Goal: Use online tool/utility: Use online tool/utility

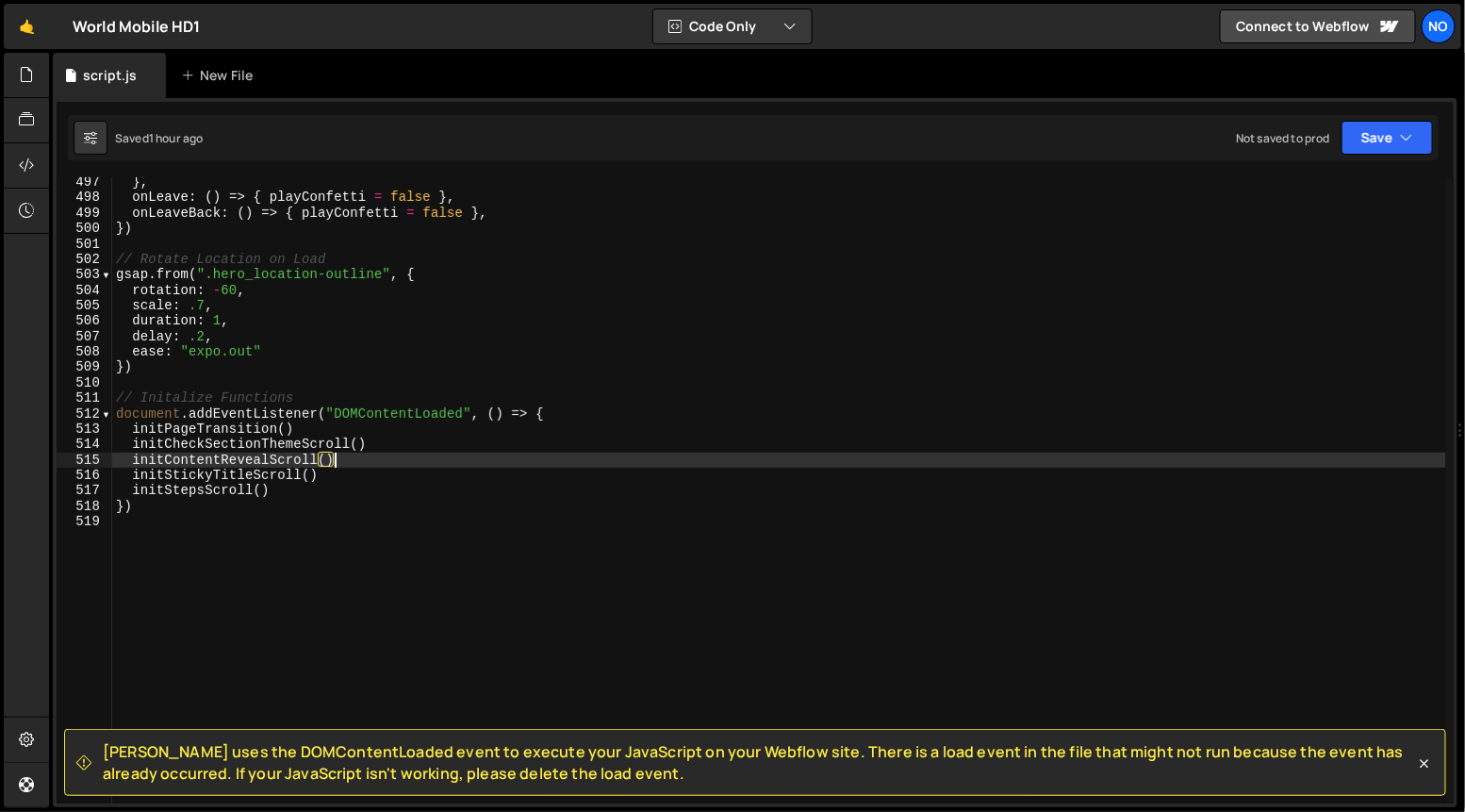
scroll to position [7676, 0]
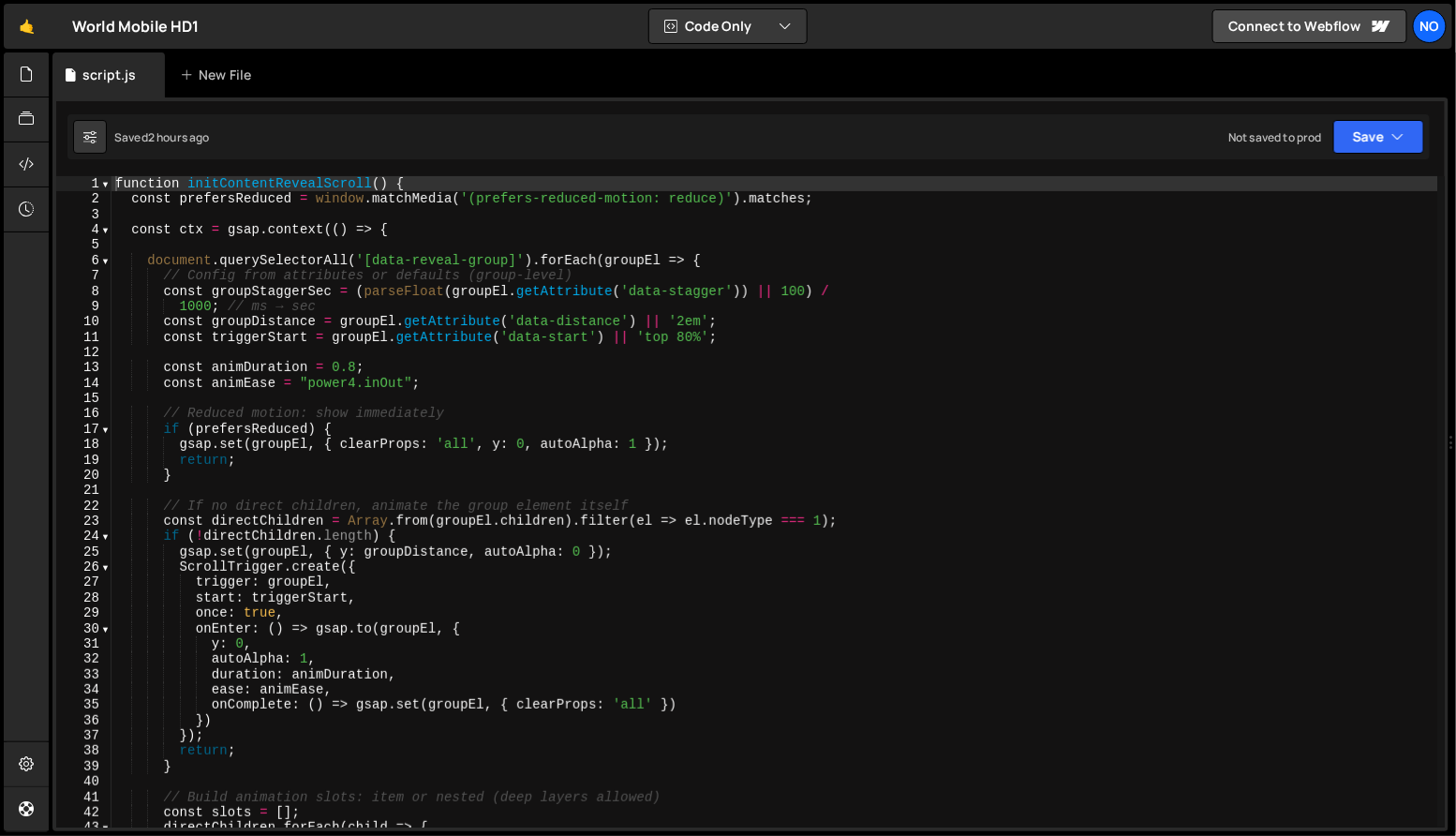
click at [723, 345] on div "function initContentRevealScroll ( ) { const prefersReduced = window . matchMed…" at bounding box center [775, 518] width 1327 height 683
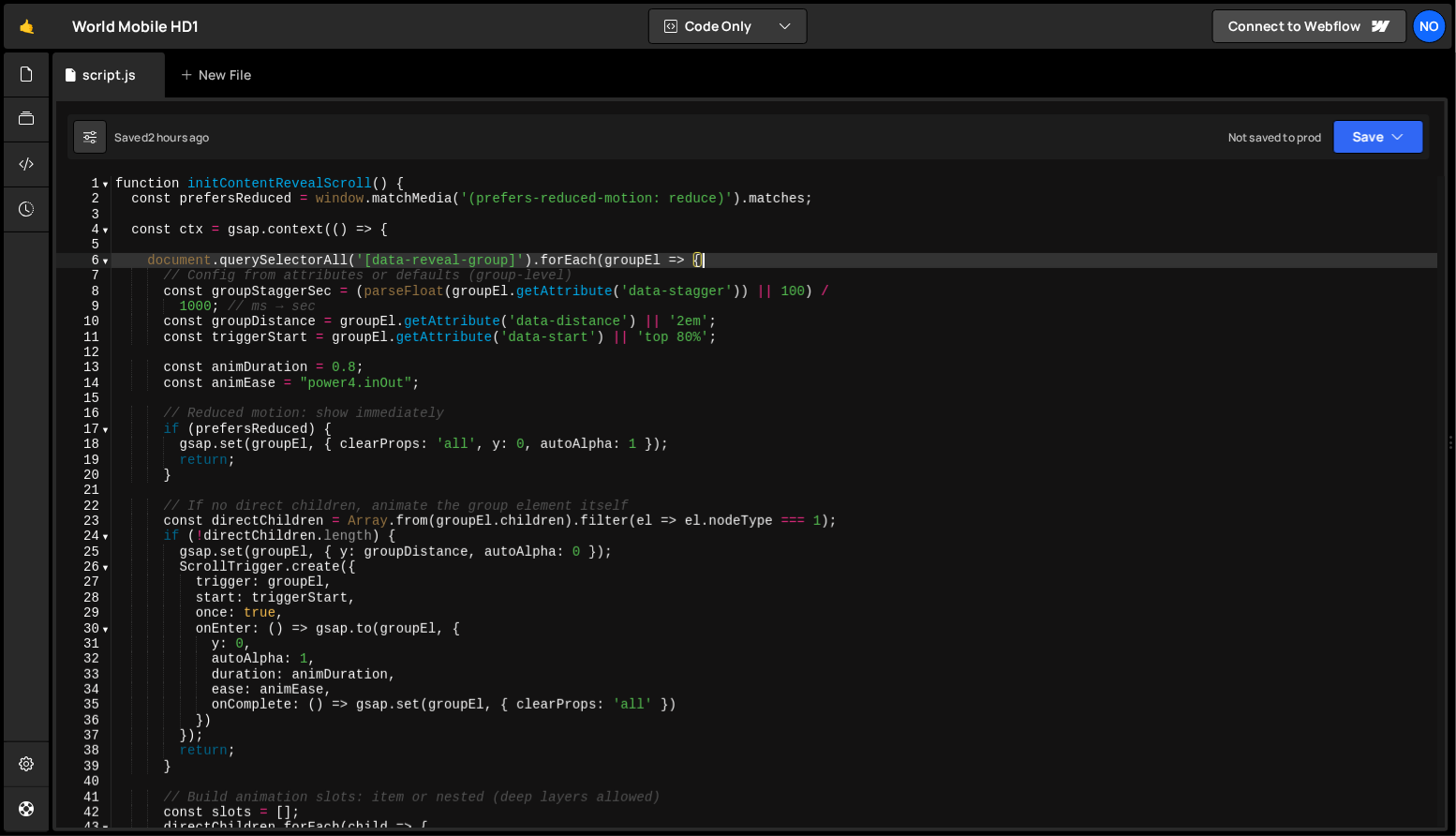
click at [976, 265] on div "function initContentRevealScroll ( ) { const prefersReduced = window . matchMed…" at bounding box center [775, 518] width 1327 height 683
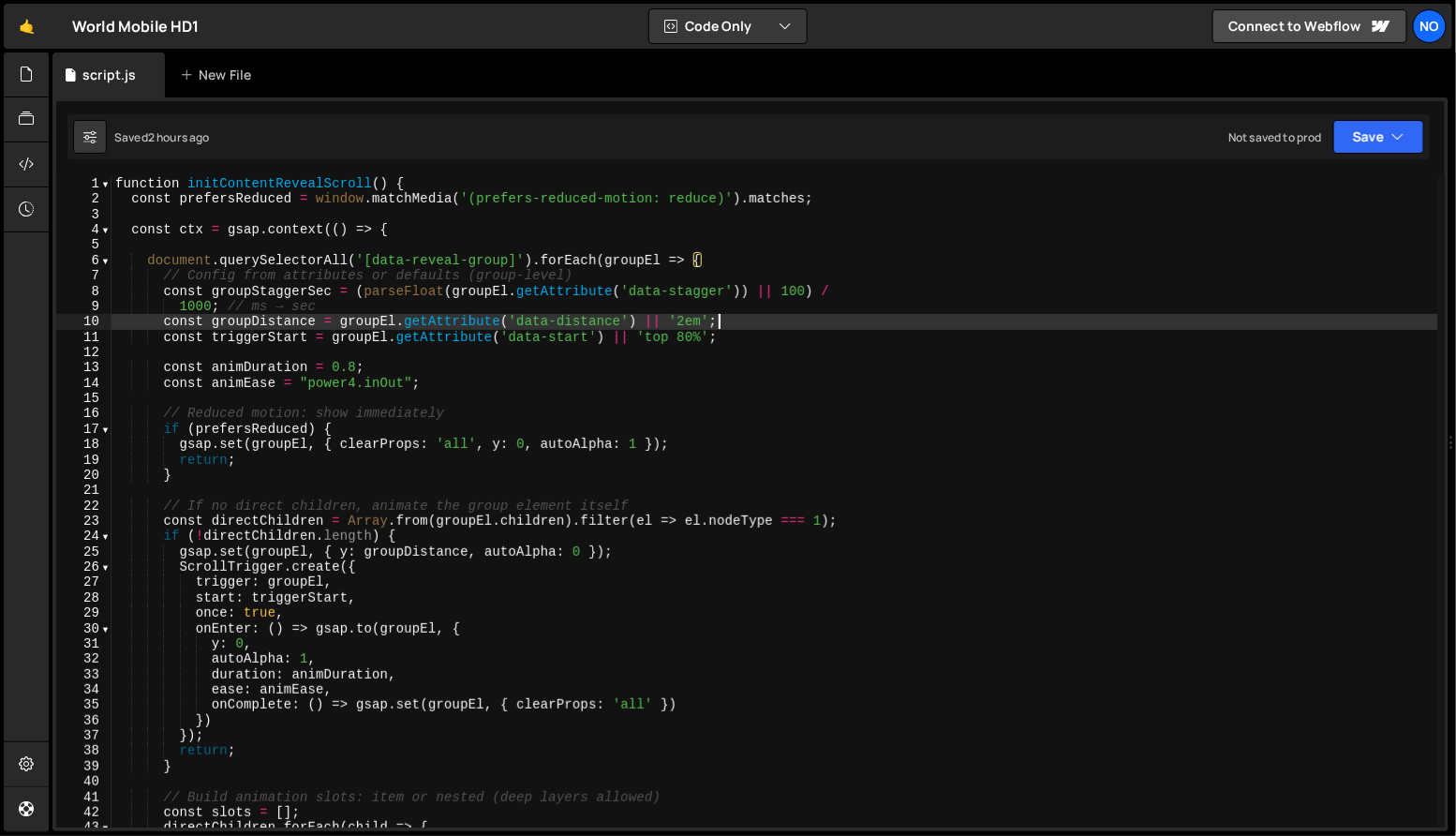
click at [831, 325] on div "function initContentRevealScroll ( ) { const prefersReduced = window . matchMed…" at bounding box center [775, 518] width 1327 height 683
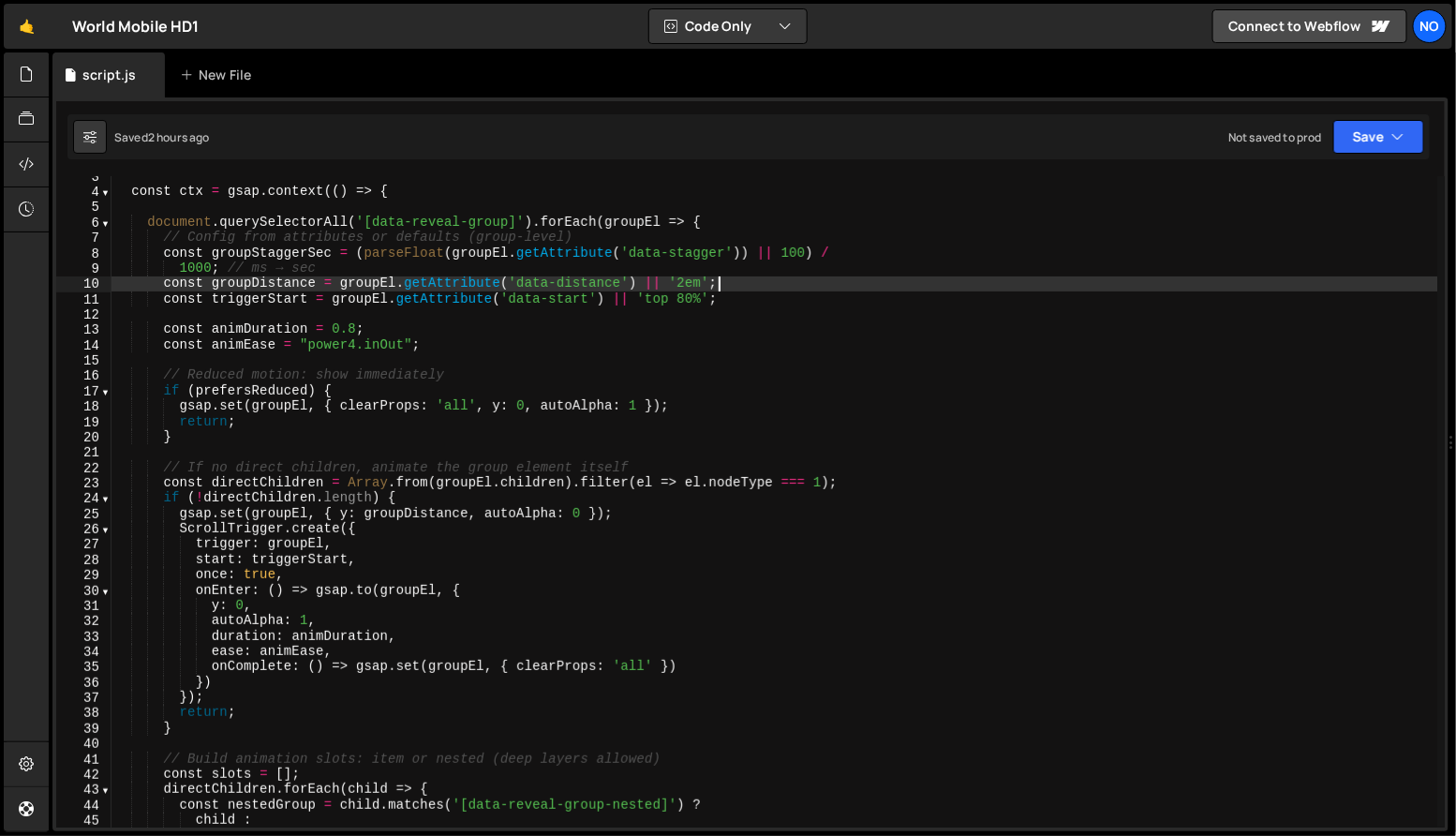
scroll to position [40, 0]
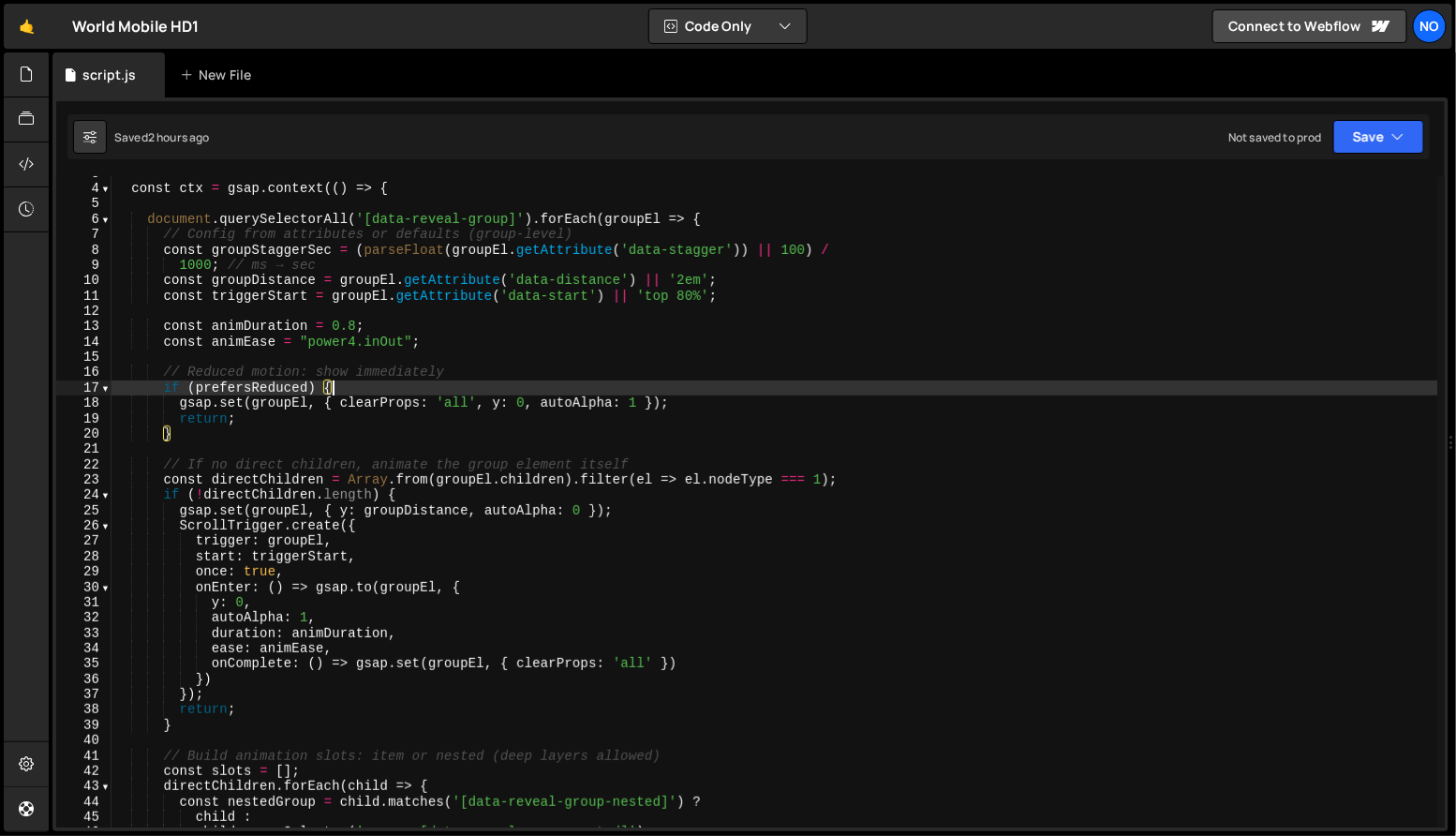
click at [832, 386] on div "const ctx = gsap . context (( ) => { document . querySelectorAll ( '[data-revea…" at bounding box center [775, 508] width 1327 height 683
type textarea "if (prefersReduced) {"
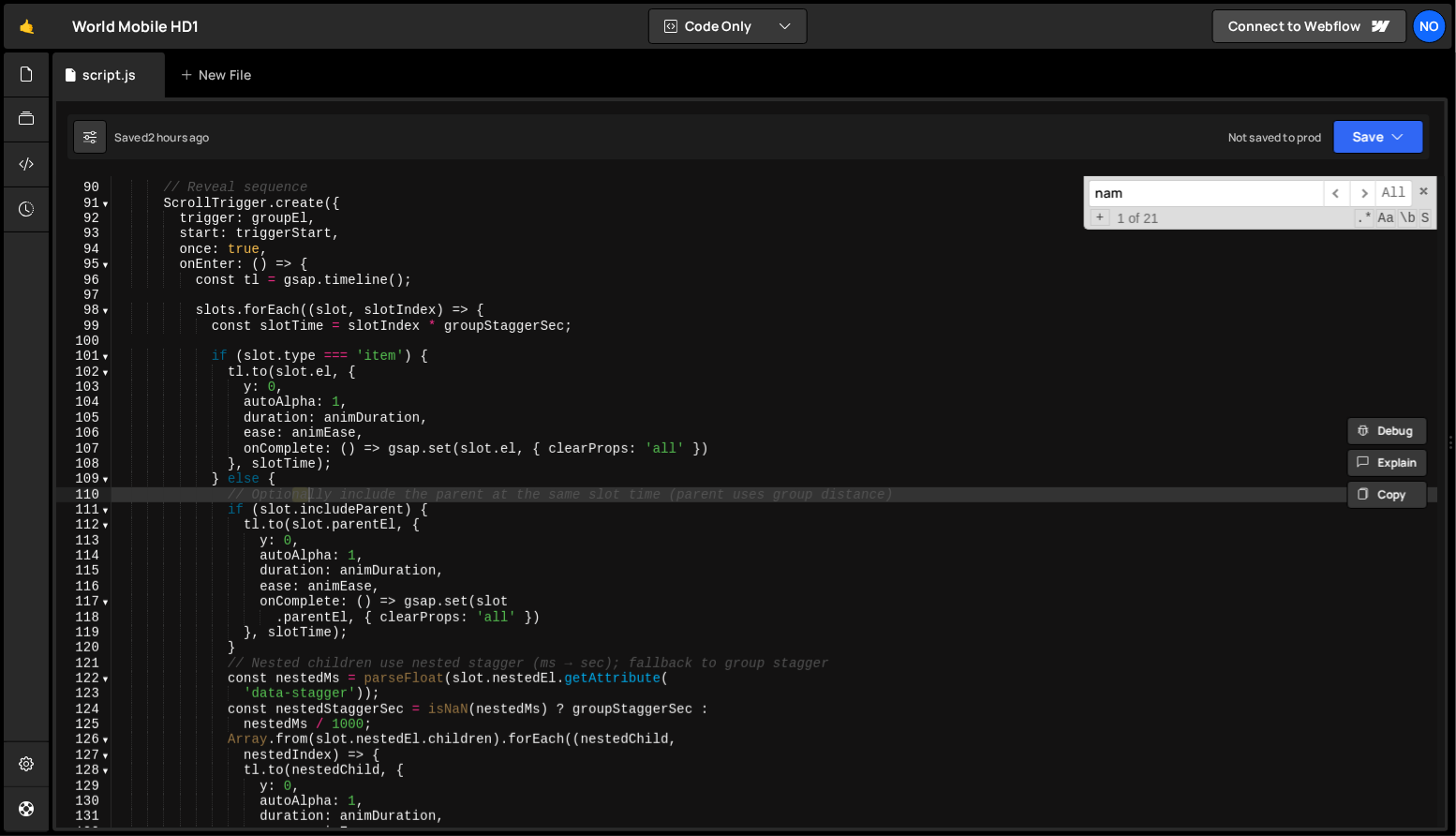
scroll to position [1360, 0]
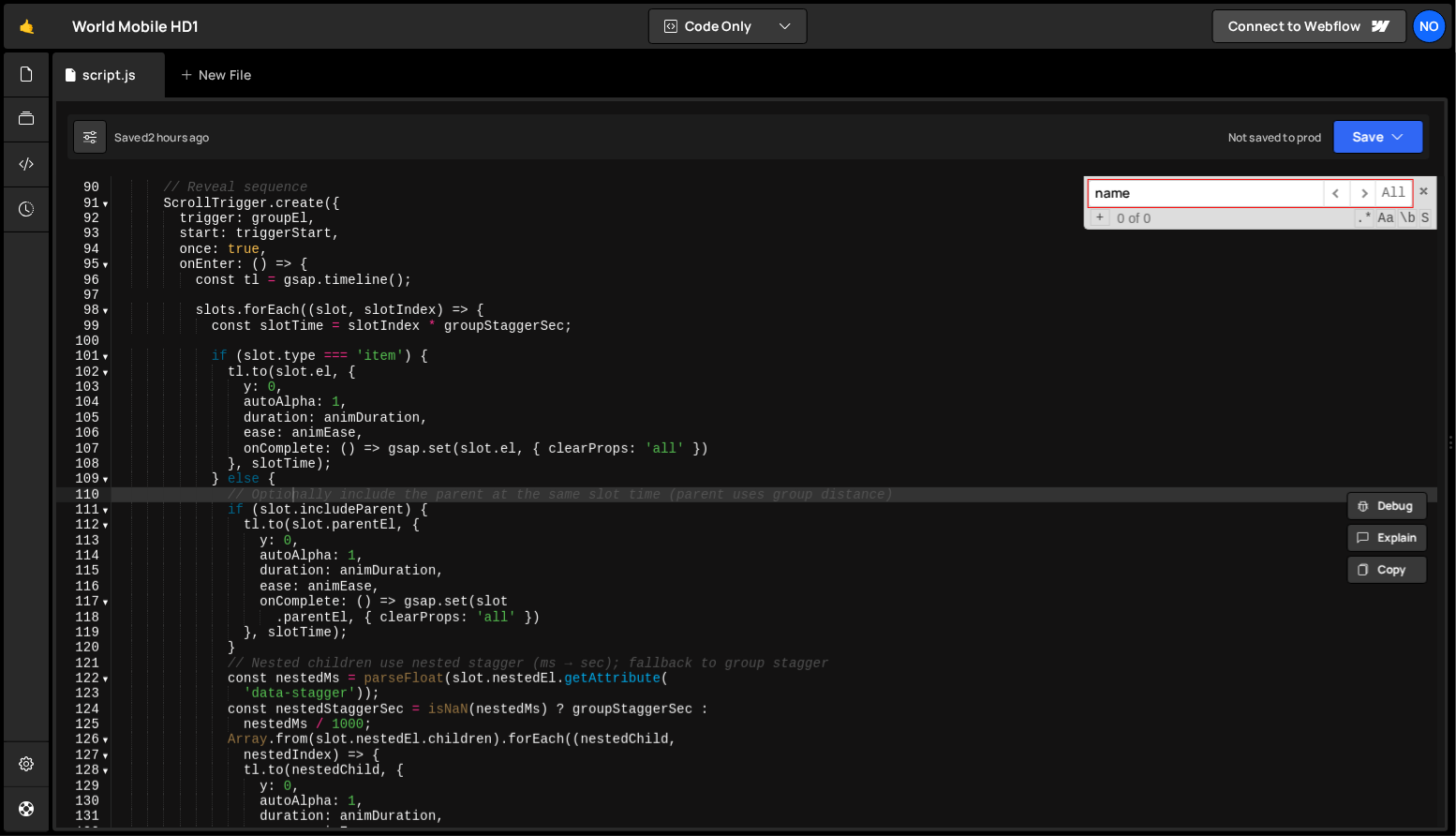
click at [1273, 194] on input "name" at bounding box center [1206, 193] width 235 height 27
type input "hero_location-title"
type textarea "[DOMAIN_NAME]([DOMAIN_NAME], {"
click at [846, 367] on div "// Reveal sequence ScrollTrigger . create ({ trigger : groupEl , start : trigge…" at bounding box center [775, 507] width 1327 height 683
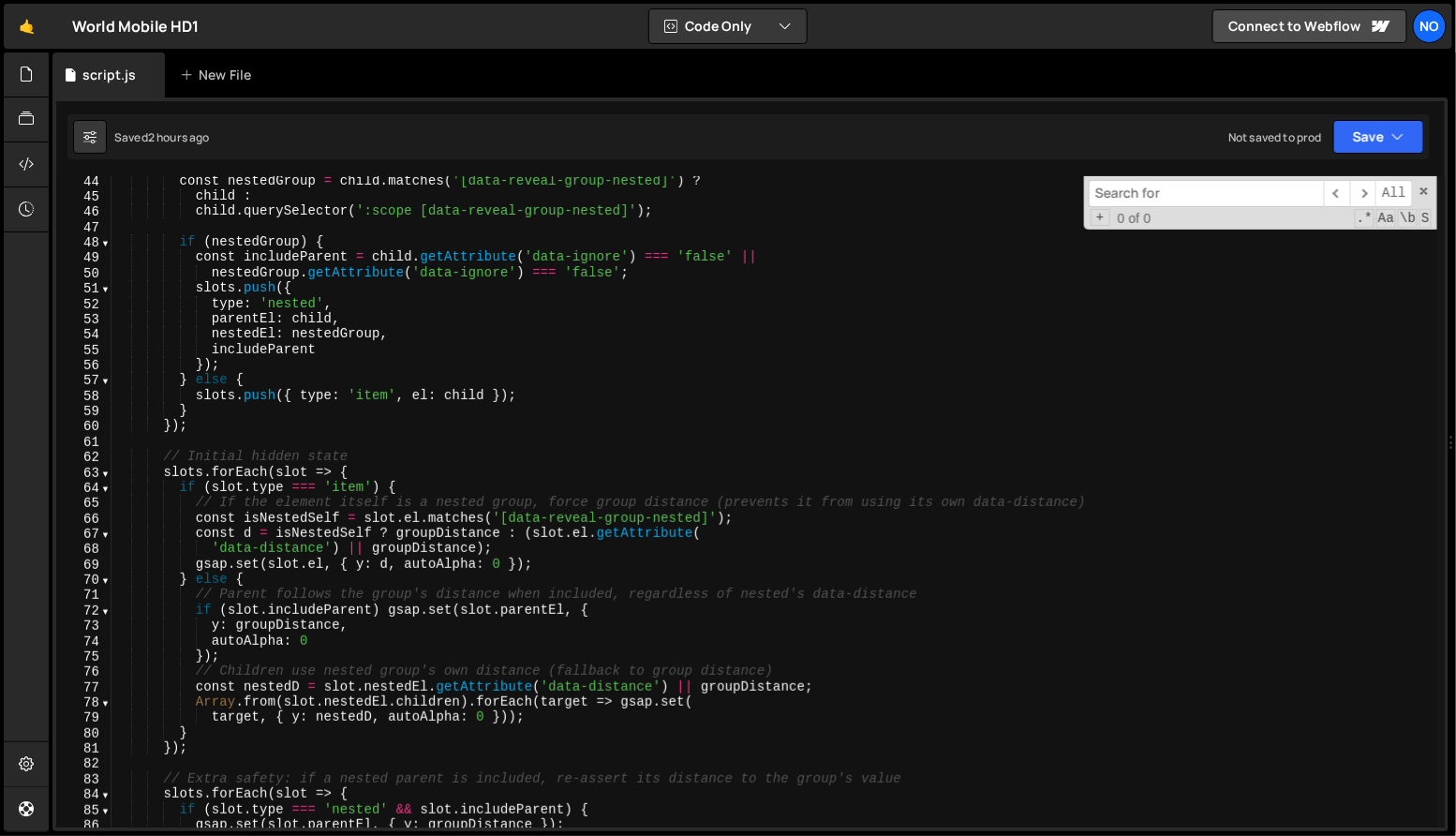
scroll to position [0, 0]
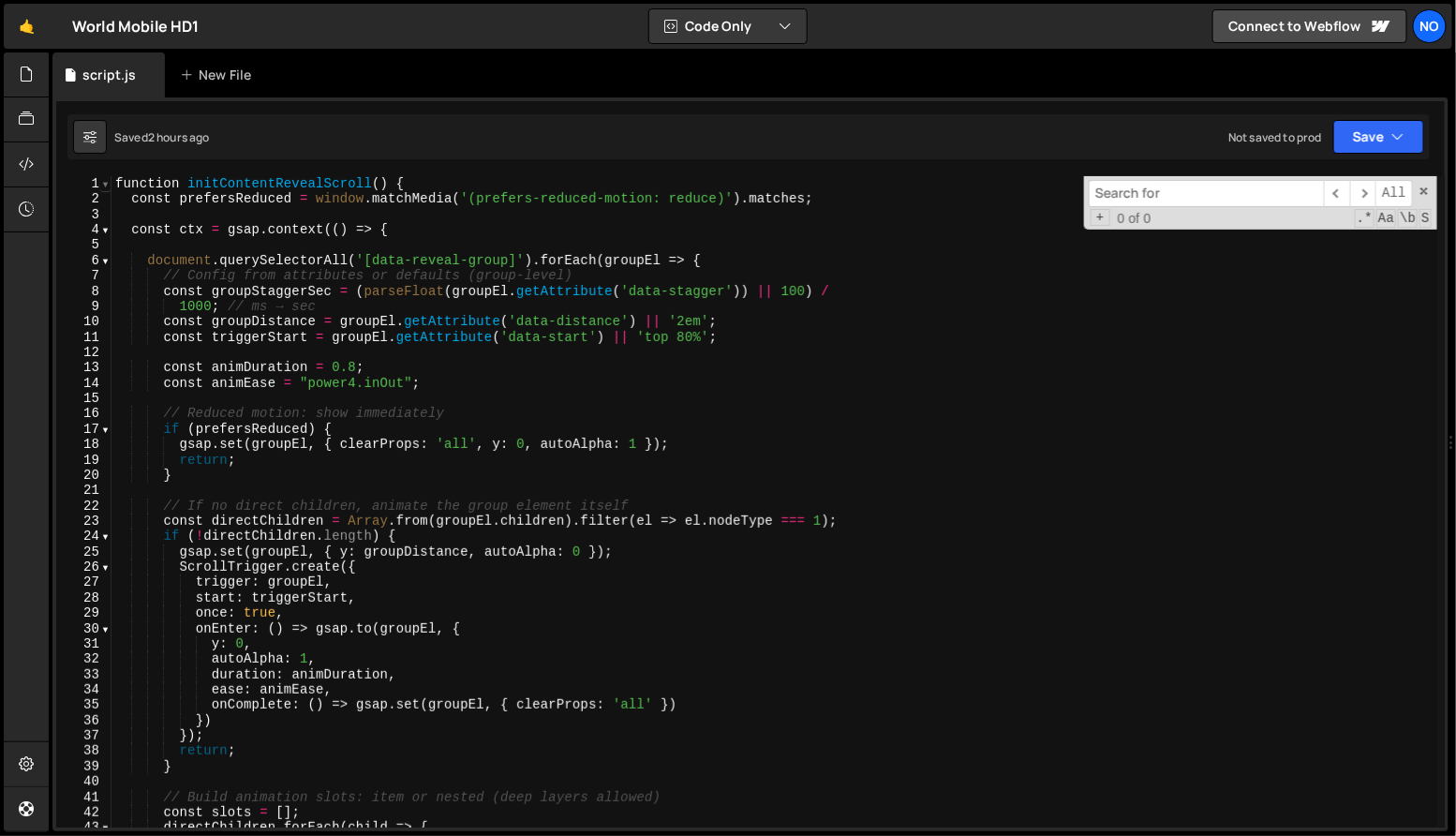
click at [102, 183] on span at bounding box center [105, 184] width 11 height 15
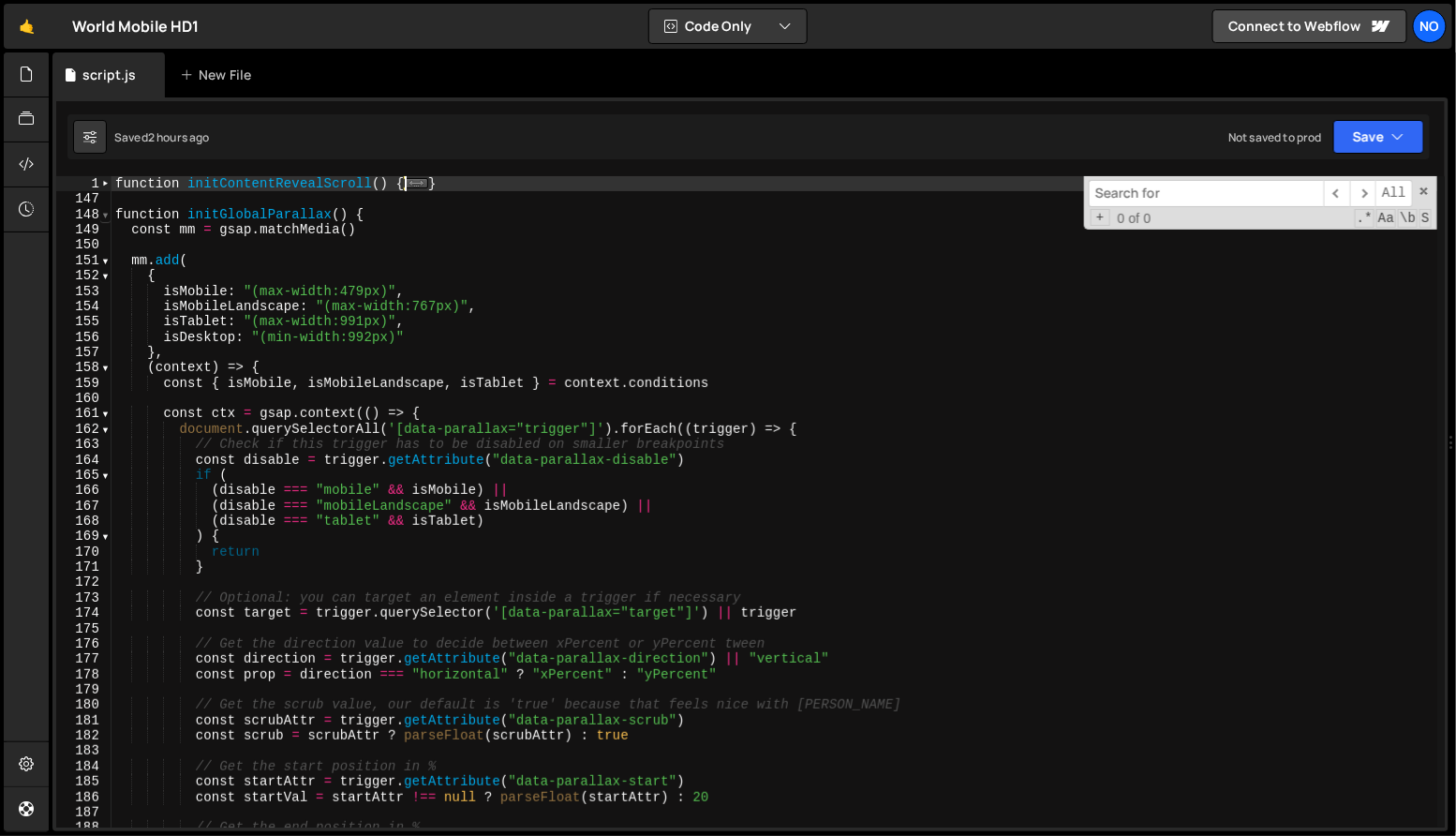
click at [107, 217] on span at bounding box center [105, 215] width 11 height 15
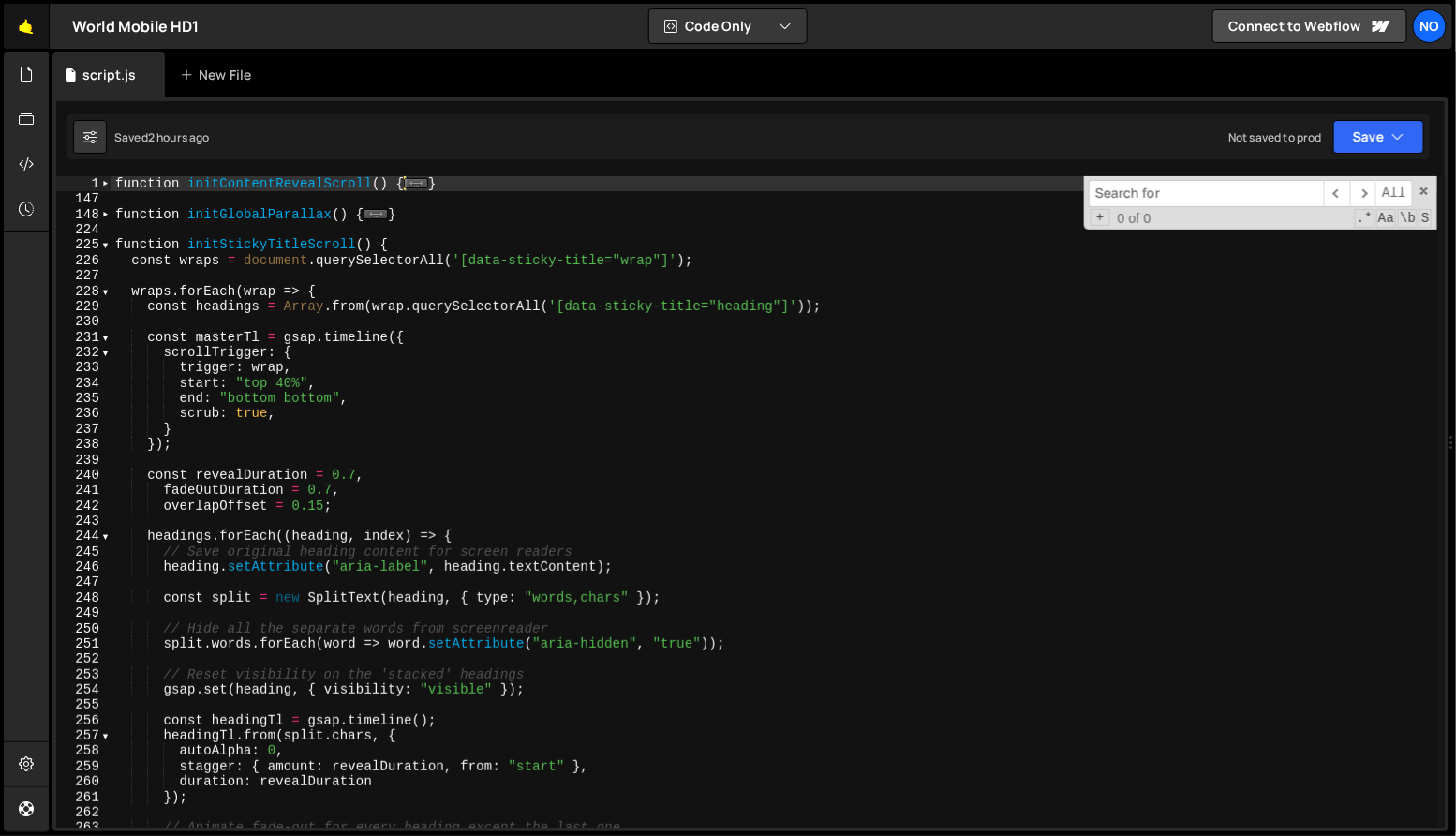
click at [19, 29] on link "🤙" at bounding box center [27, 26] width 46 height 45
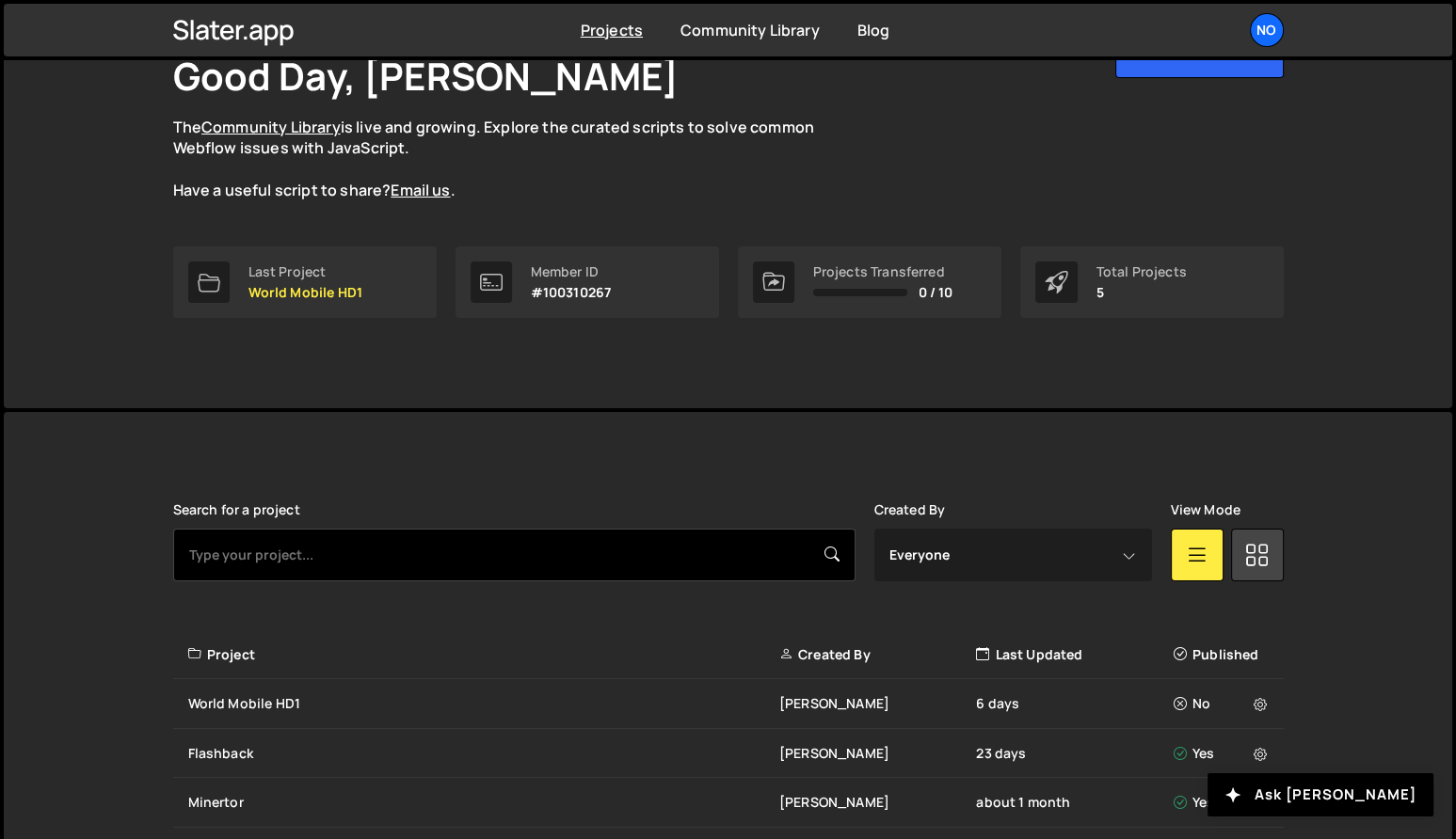
scroll to position [141, 0]
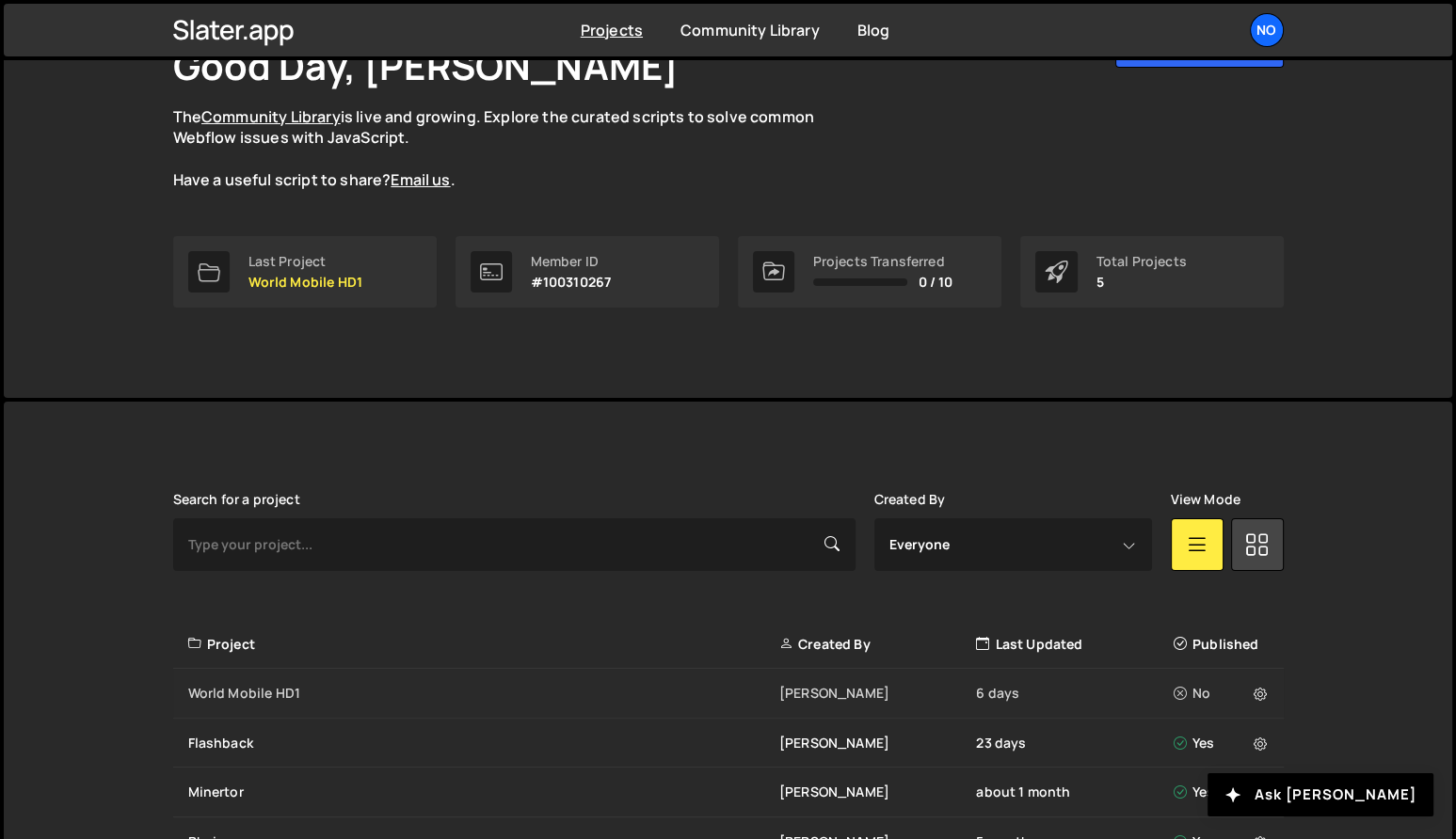
click at [276, 692] on div "World Mobile HD1" at bounding box center [483, 694] width 591 height 19
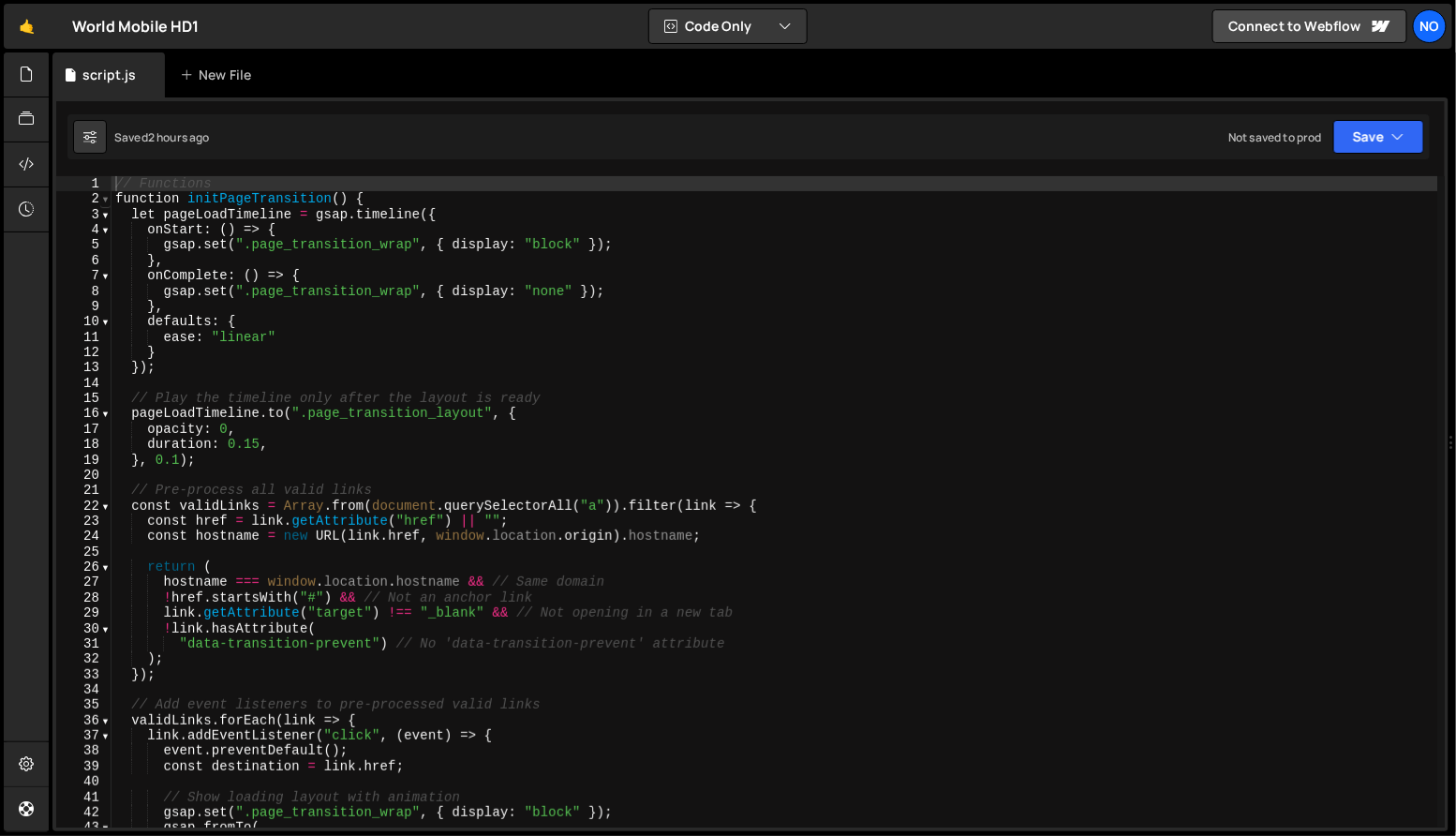
click at [107, 204] on span at bounding box center [105, 199] width 11 height 15
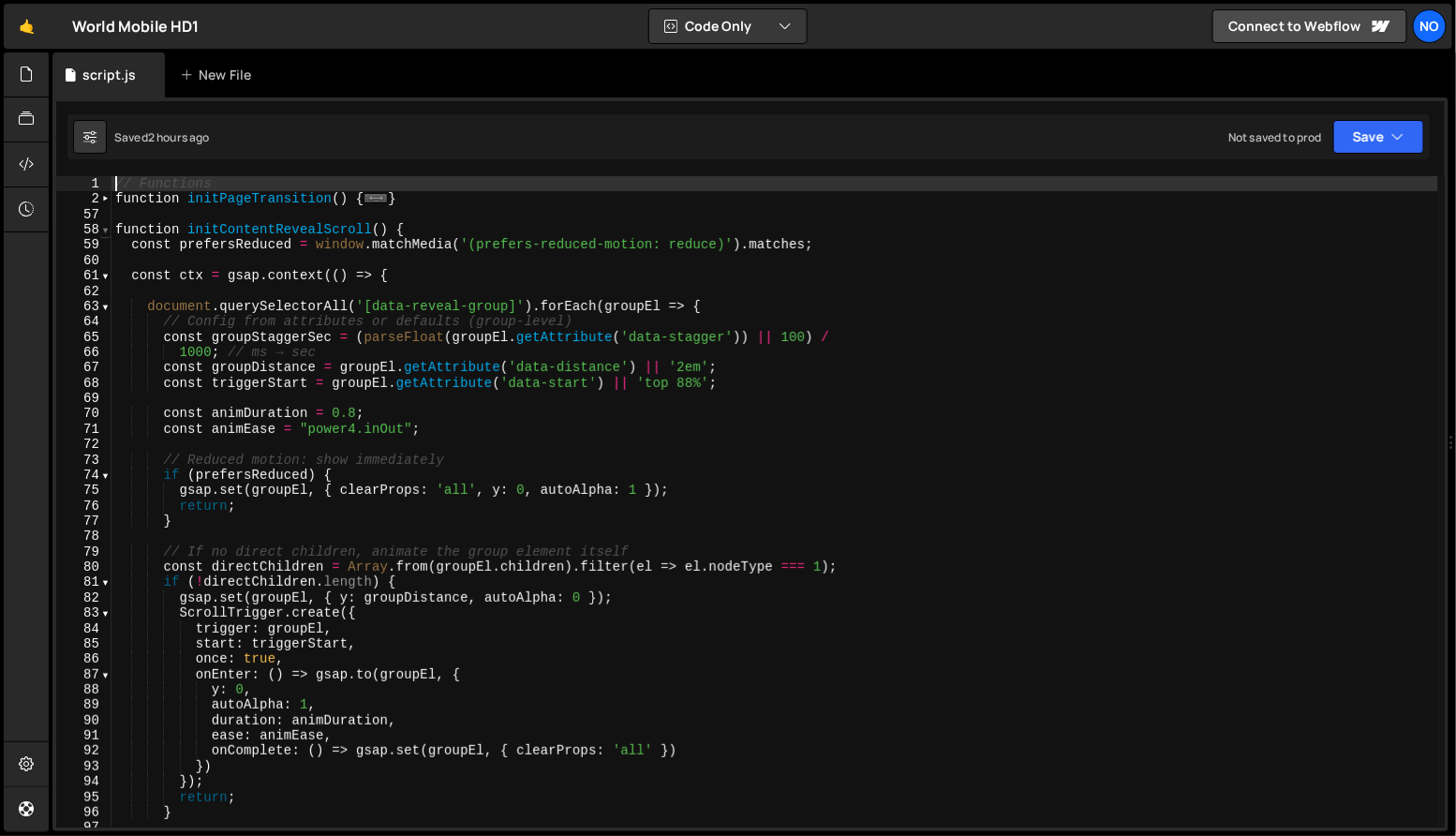
click at [107, 230] on span at bounding box center [105, 229] width 11 height 15
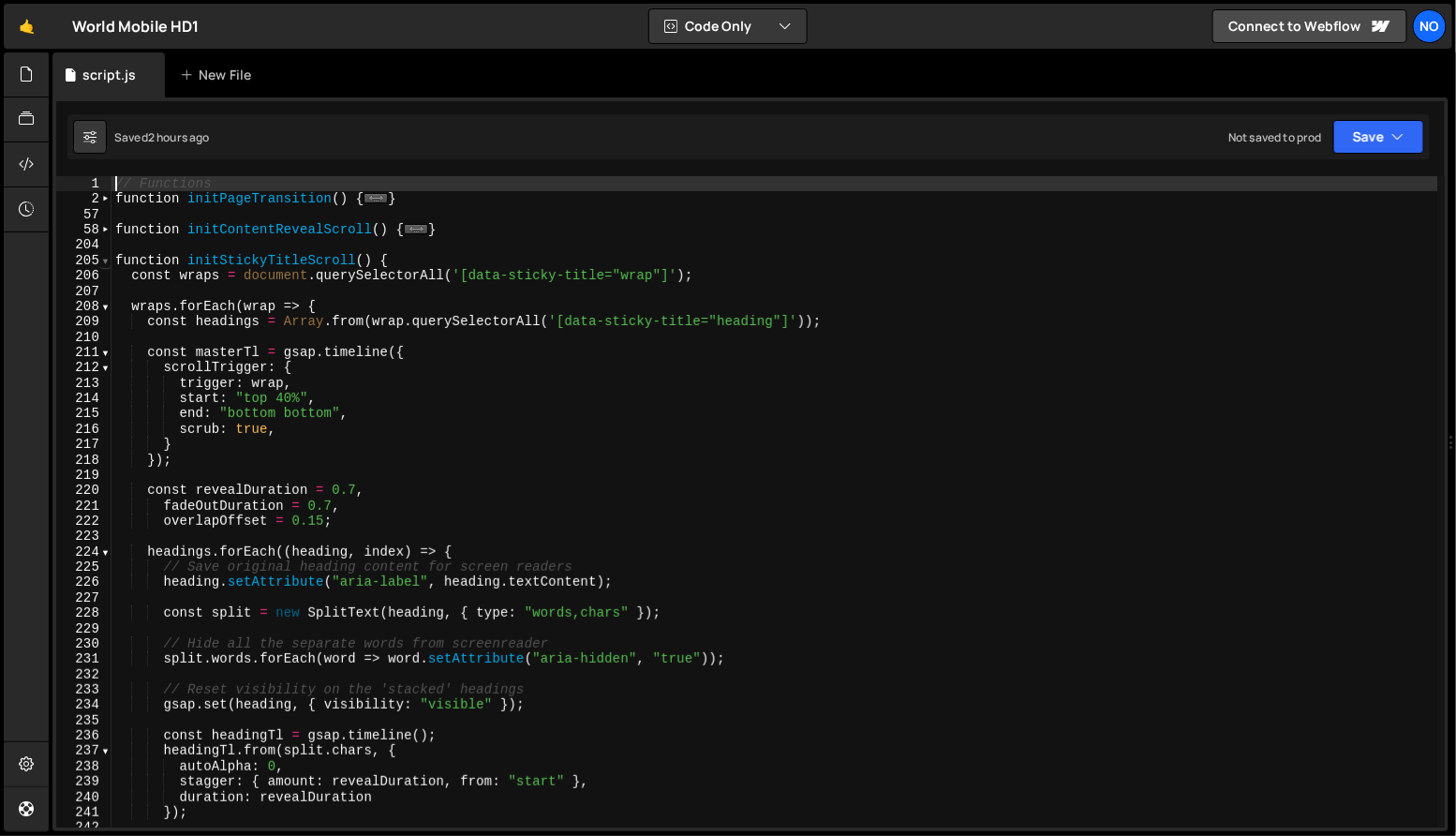
click at [107, 259] on span at bounding box center [105, 261] width 11 height 15
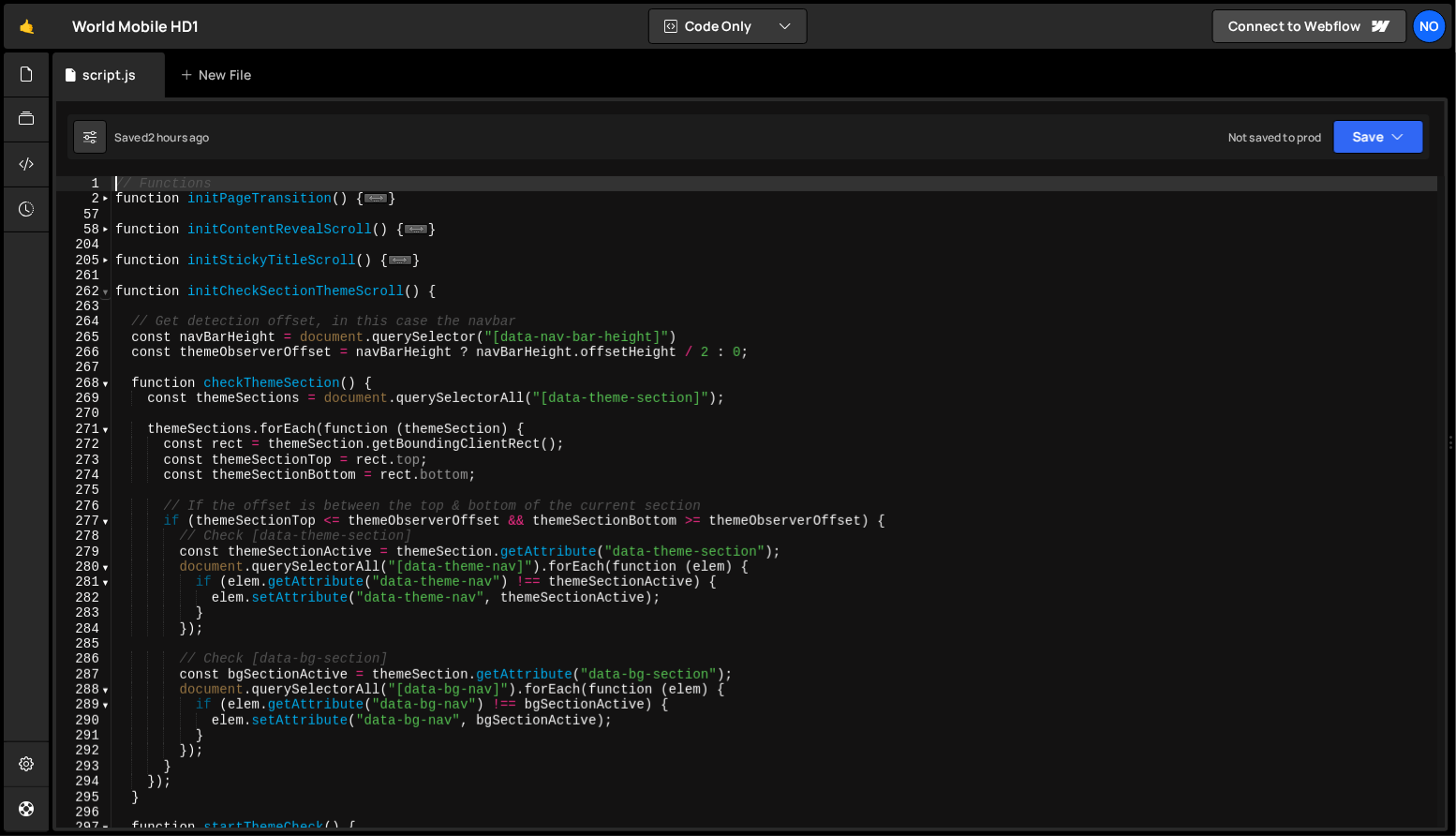
click at [107, 291] on span at bounding box center [105, 292] width 11 height 15
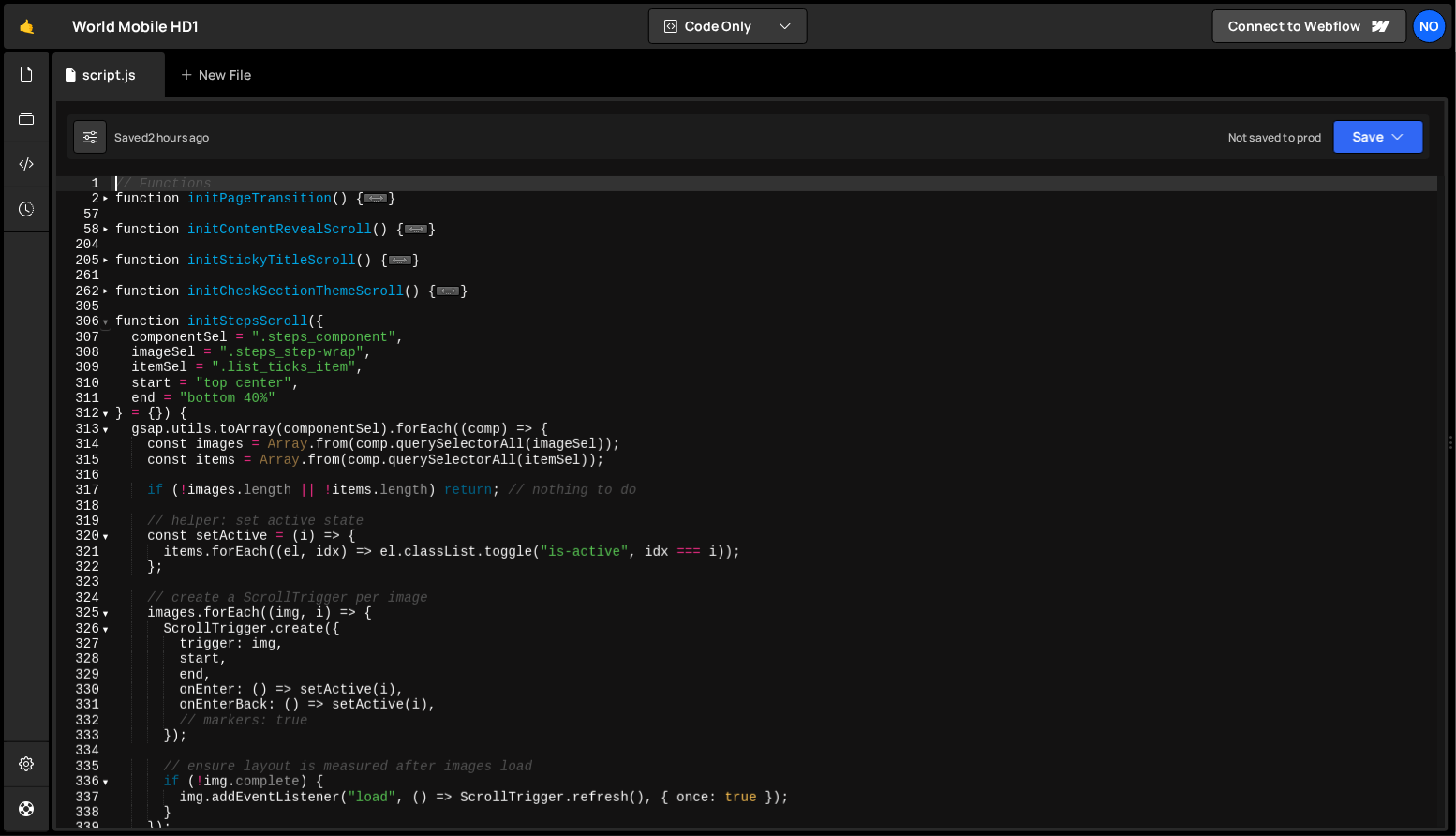
click at [107, 322] on span at bounding box center [105, 322] width 11 height 15
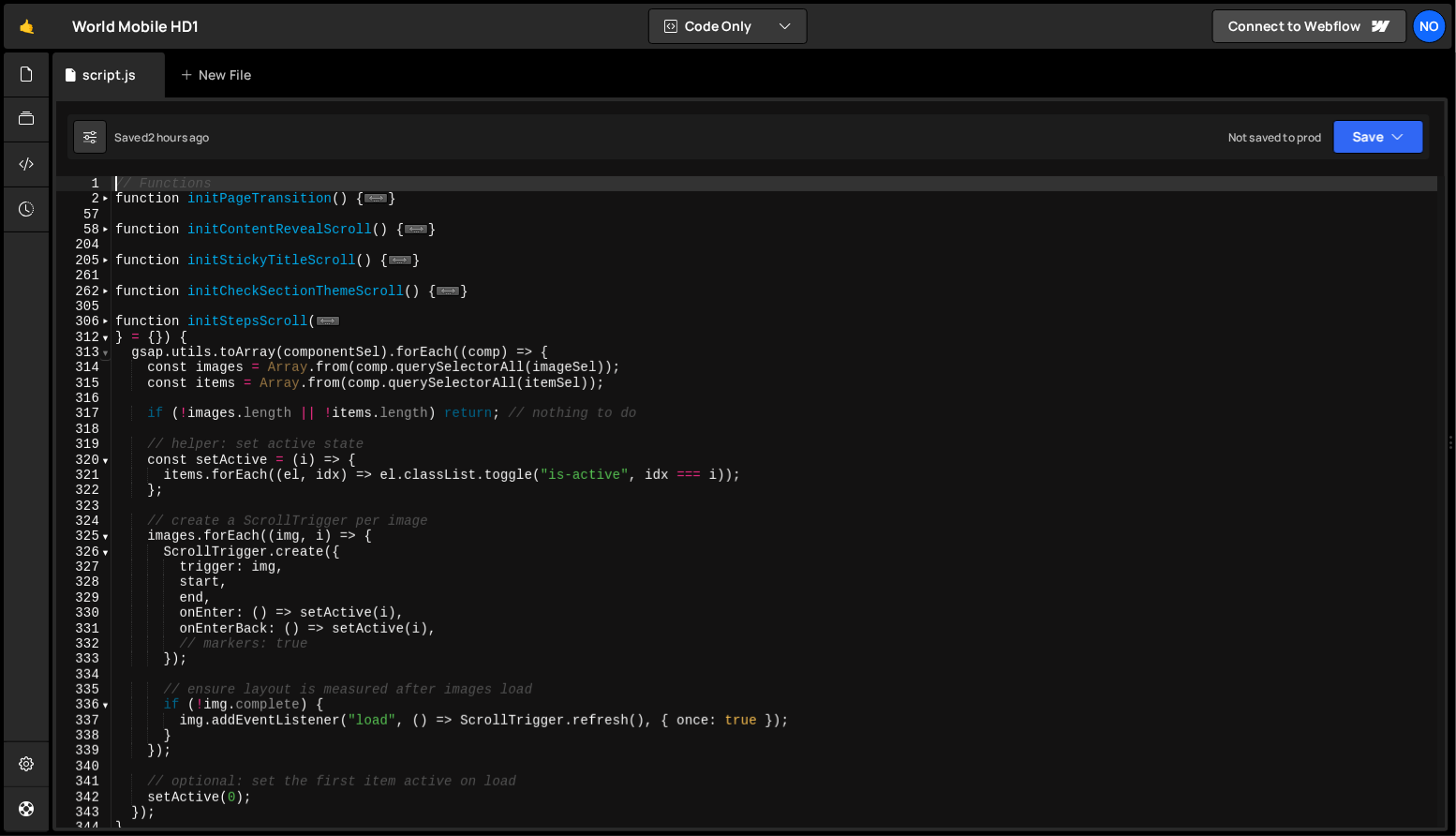
click at [105, 356] on span at bounding box center [105, 352] width 11 height 15
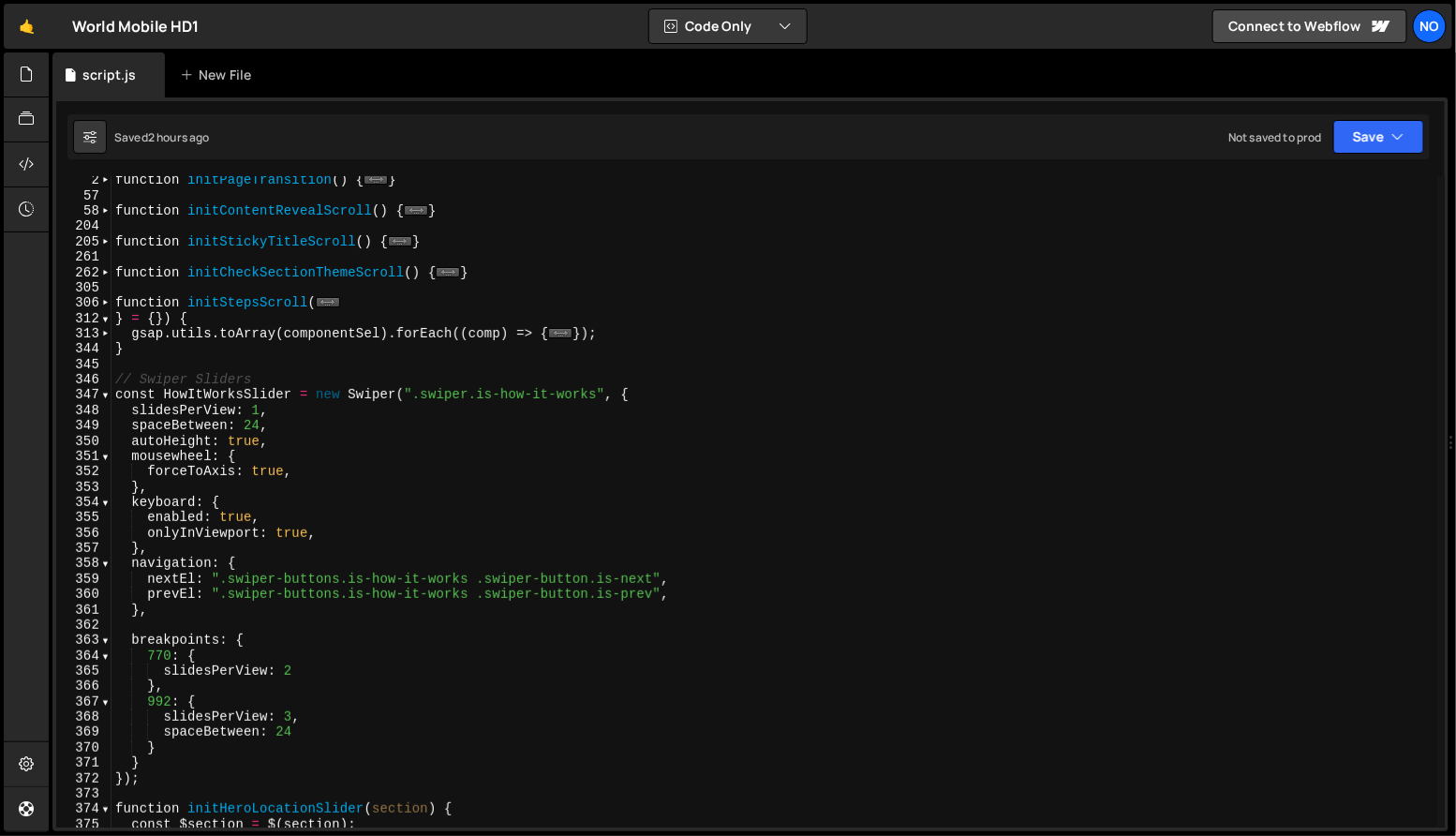
scroll to position [19, 0]
click at [103, 394] on span at bounding box center [105, 394] width 11 height 15
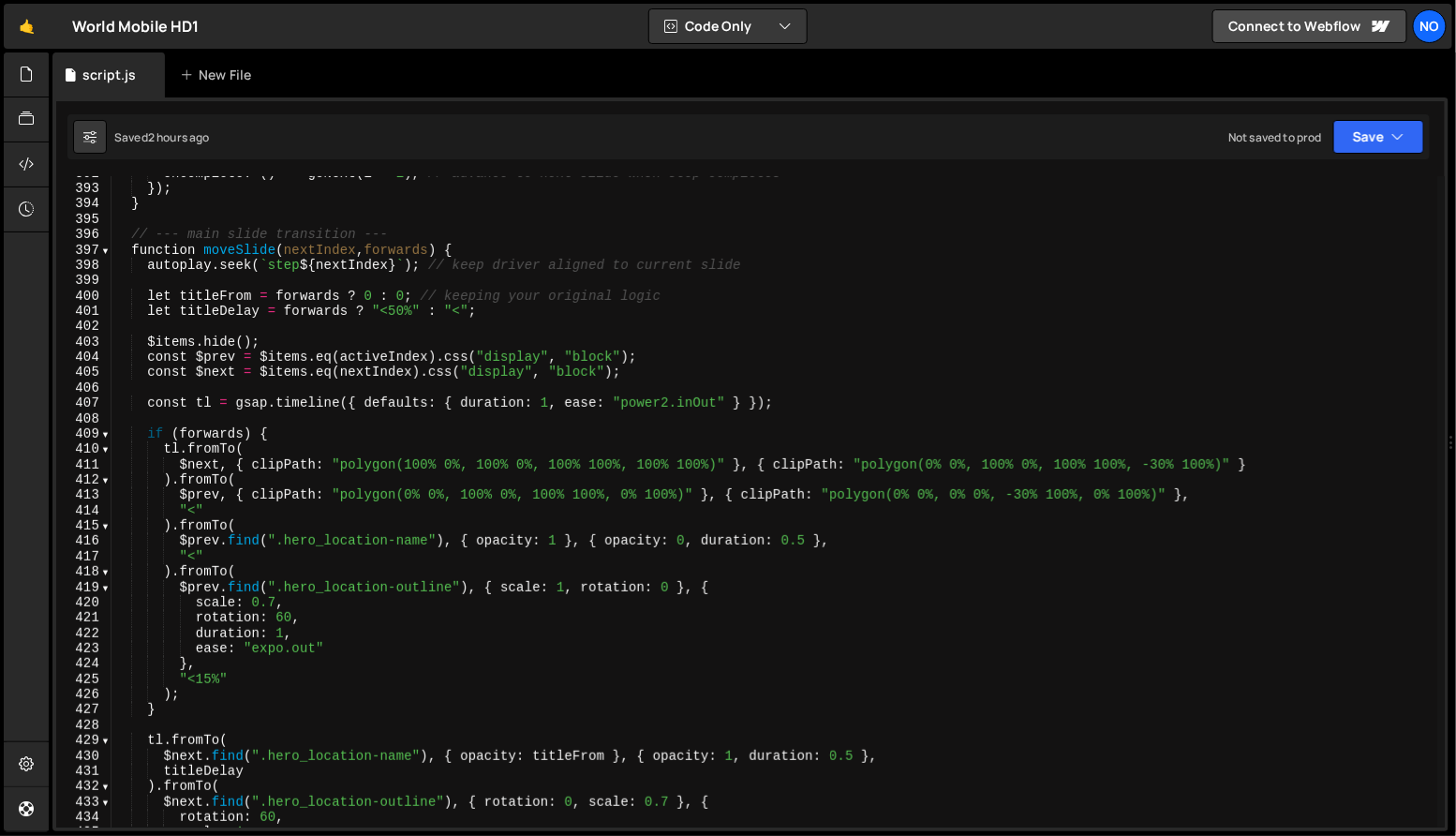
scroll to position [565, 0]
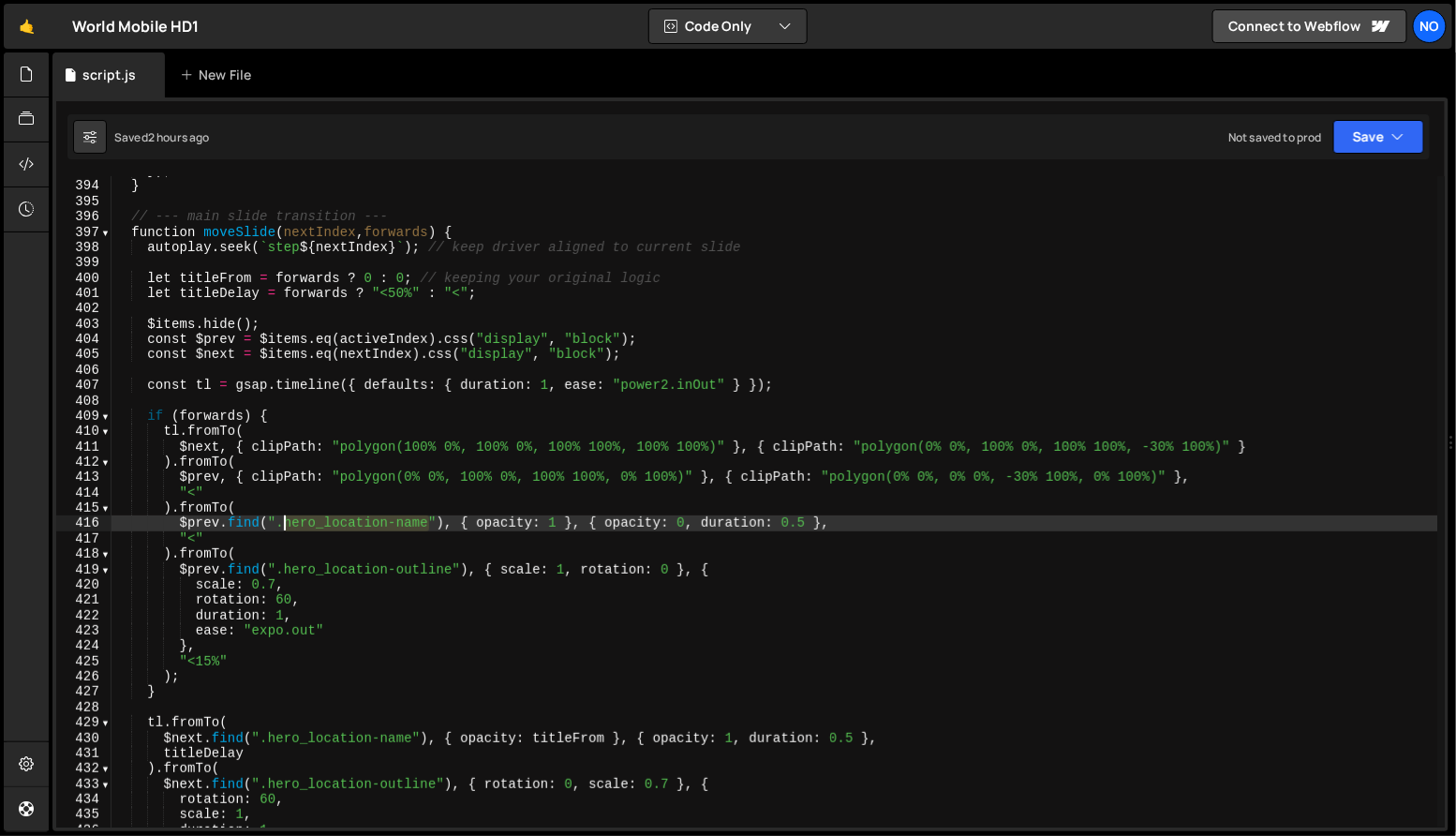
drag, startPoint x: 428, startPoint y: 527, endPoint x: 283, endPoint y: 526, distance: 145.0
click at [283, 526] on div "}) ; } // --- main slide transition --- function moveSlide ( nextIndex , forwar…" at bounding box center [775, 505] width 1327 height 683
paste textarea "content"
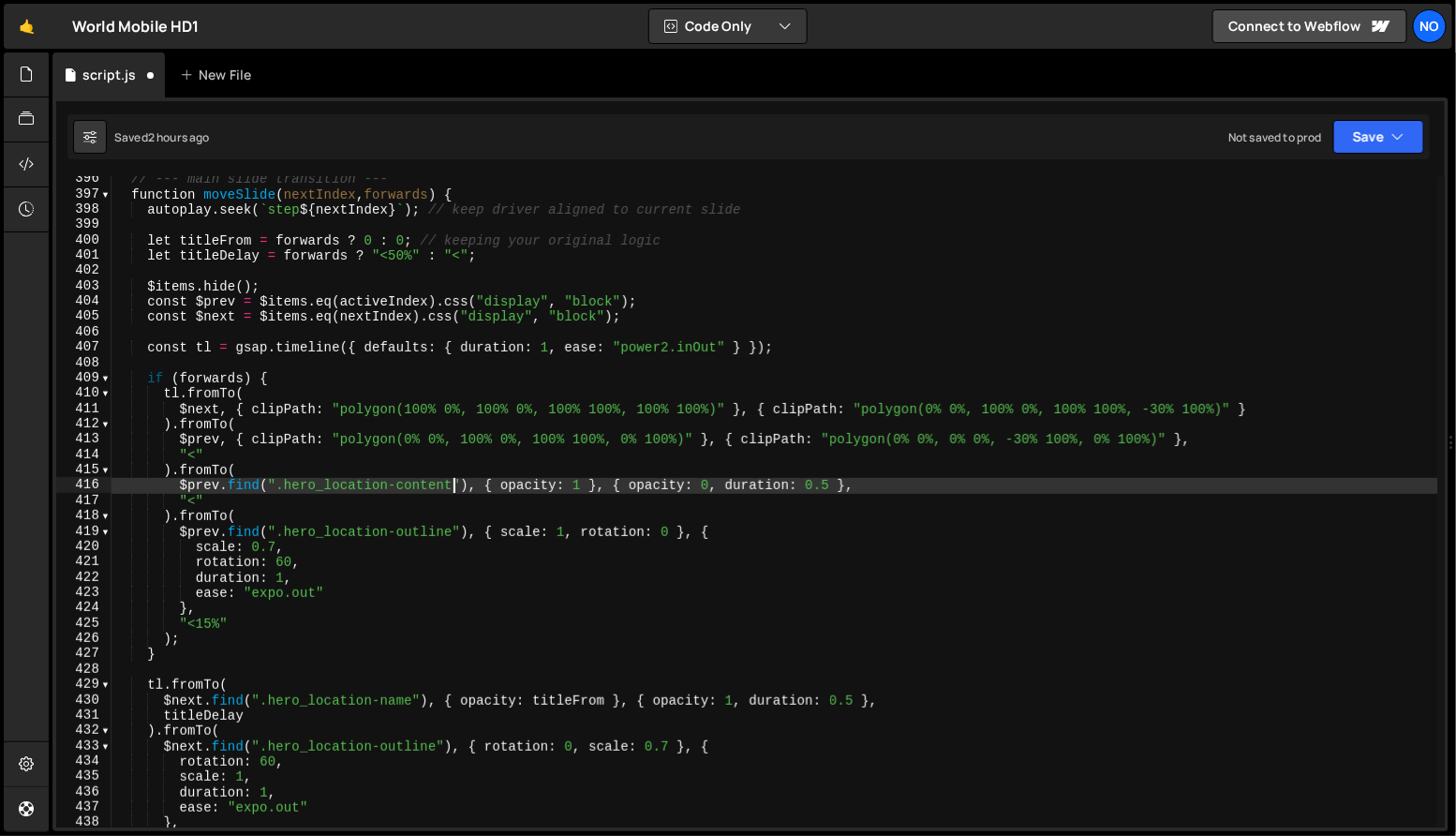
scroll to position [716, 0]
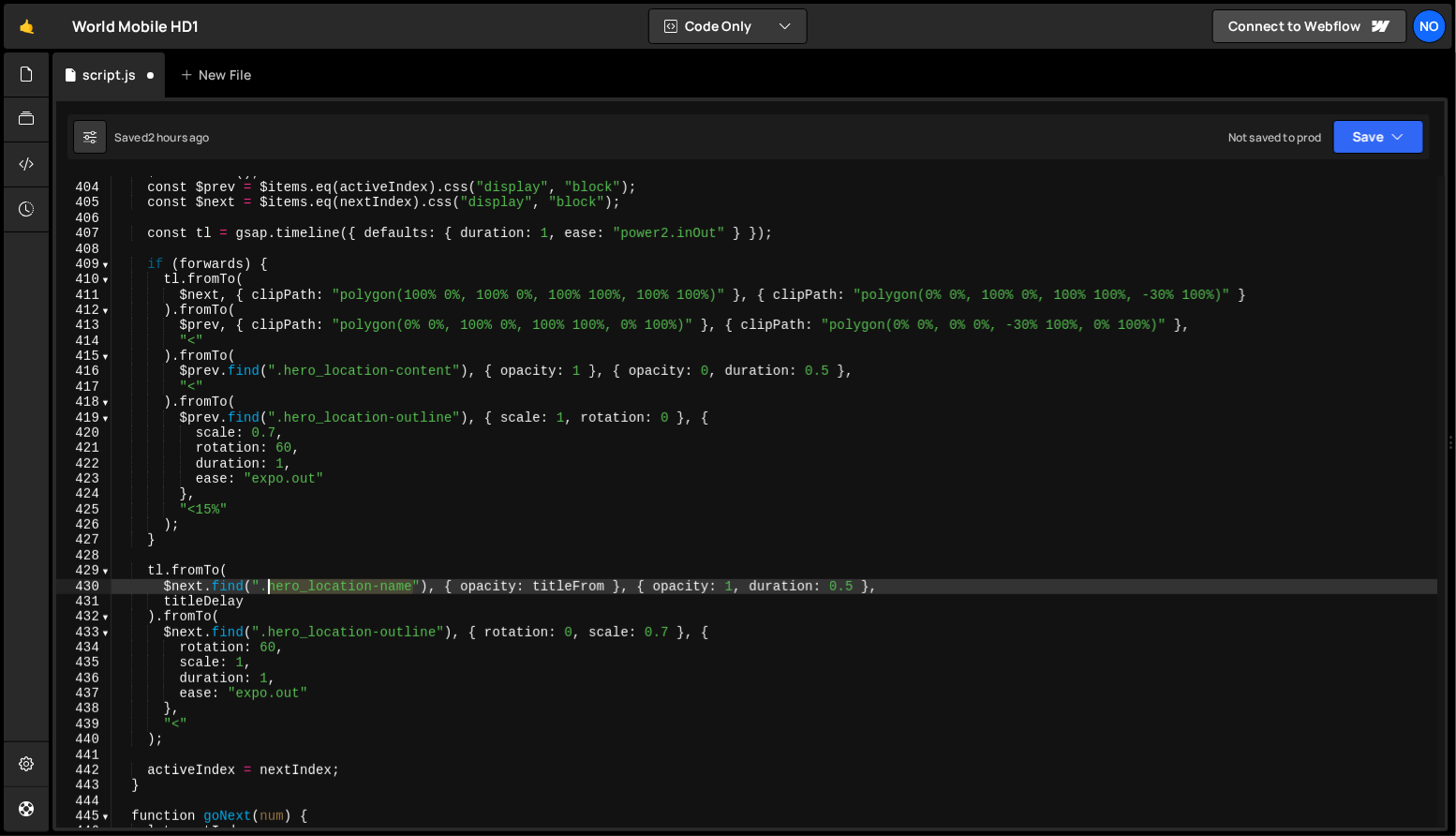
drag, startPoint x: 413, startPoint y: 586, endPoint x: 271, endPoint y: 584, distance: 142.0
click at [271, 584] on div "$items . hide ( ) ; const $prev = $items . eq ( activeIndex ) . css ( "display"…" at bounding box center [775, 507] width 1327 height 683
paste textarea "content"
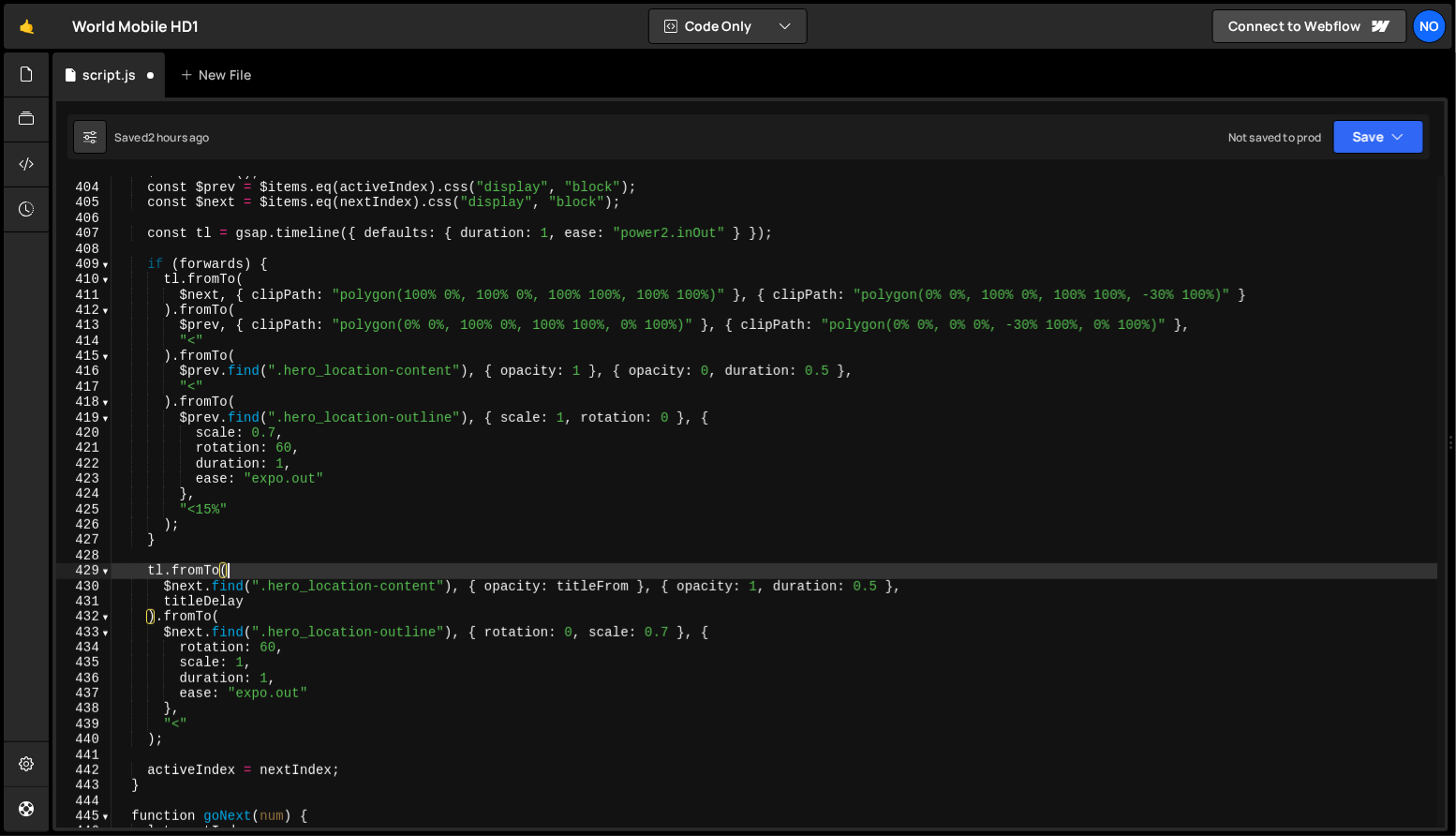
click at [490, 566] on div "$items . hide ( ) ; const $prev = $items . eq ( activeIndex ) . css ( "display"…" at bounding box center [775, 507] width 1327 height 683
type textarea "tl.fromTo("
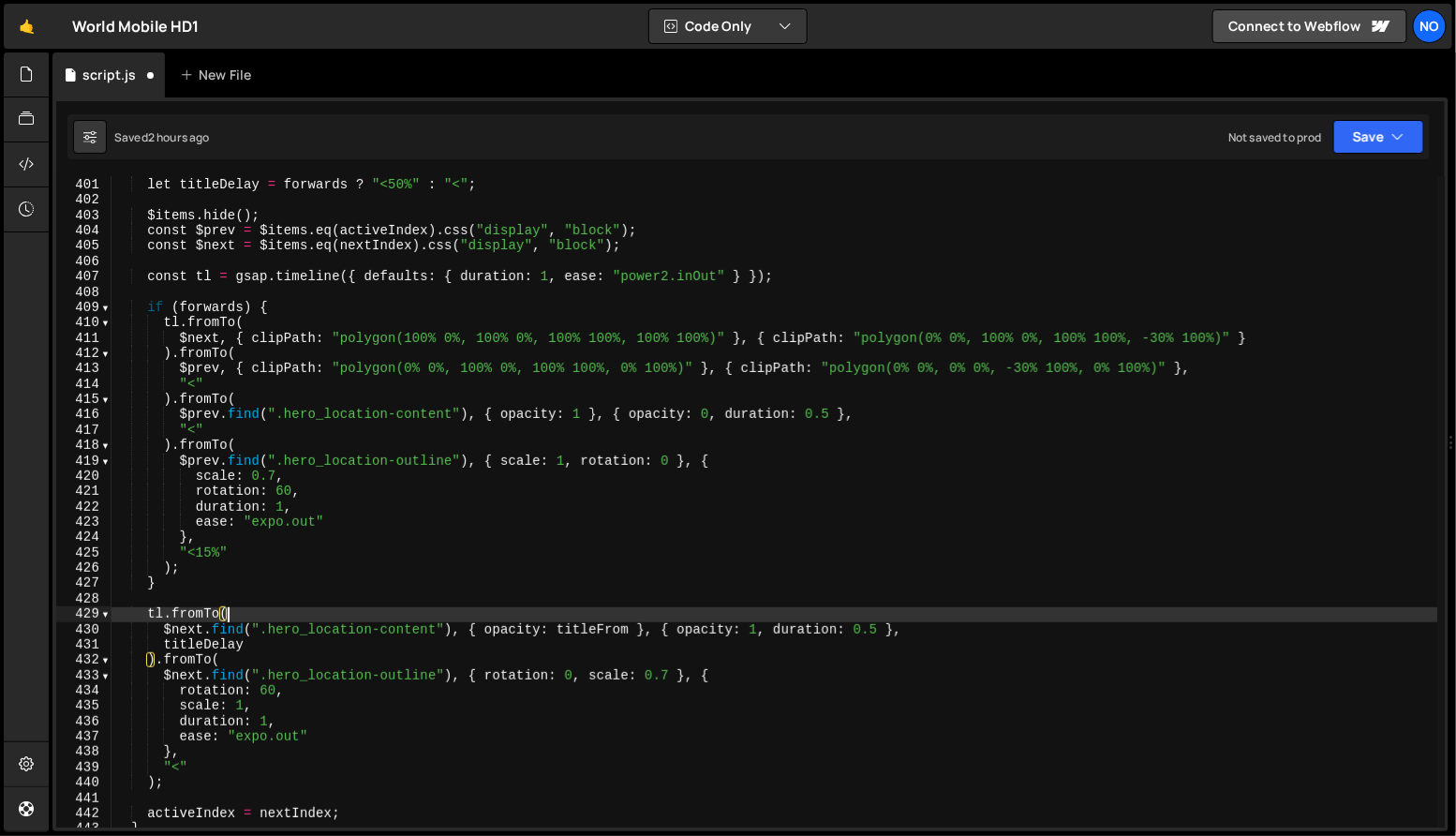
scroll to position [6133, 0]
